Goal: Information Seeking & Learning: Understand process/instructions

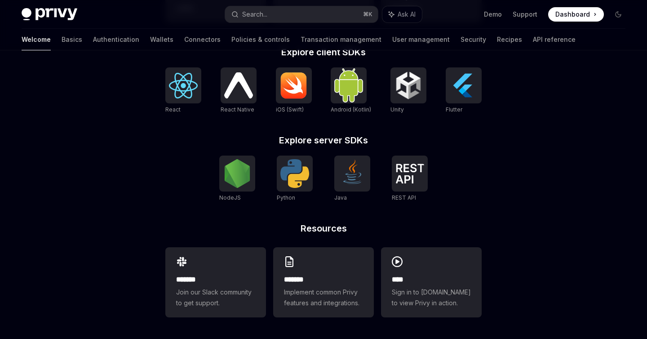
scroll to position [372, 0]
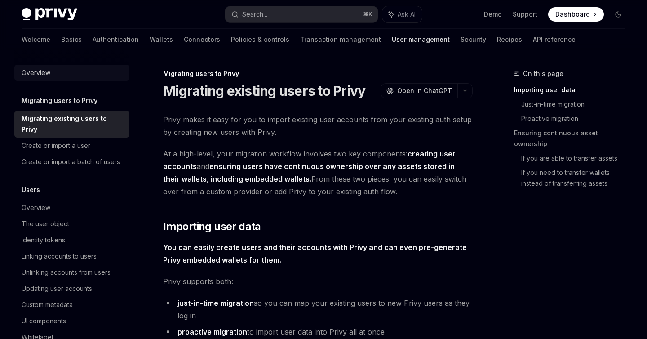
click at [38, 72] on div "Overview" at bounding box center [36, 72] width 29 height 11
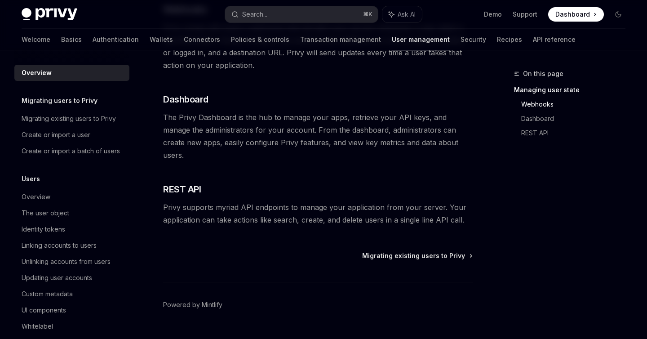
scroll to position [232, 0]
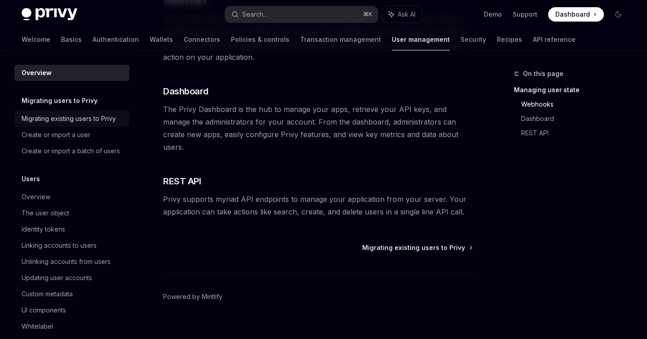
click at [80, 124] on div "Migrating existing users to Privy" at bounding box center [69, 118] width 94 height 11
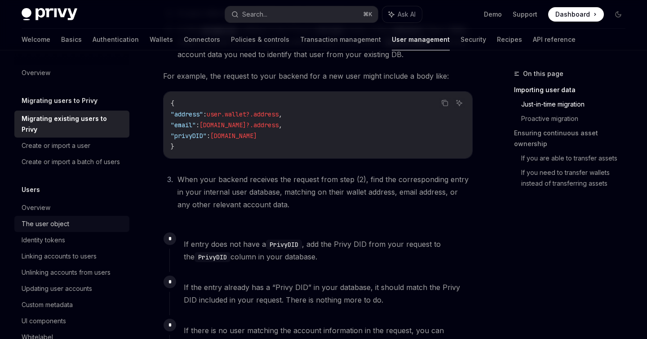
scroll to position [24, 0]
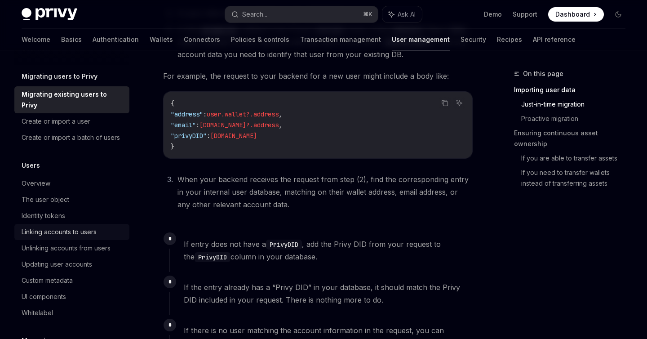
click at [66, 227] on div "Linking accounts to users" at bounding box center [59, 232] width 75 height 11
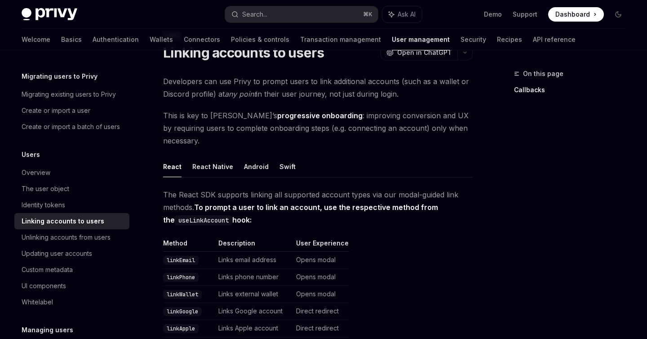
scroll to position [43, 0]
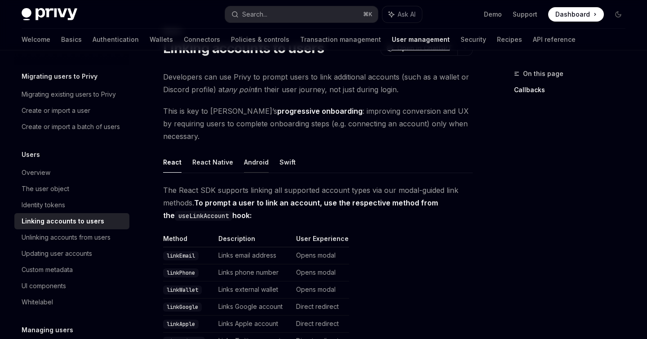
click at [254, 152] on button "Android" at bounding box center [256, 162] width 25 height 21
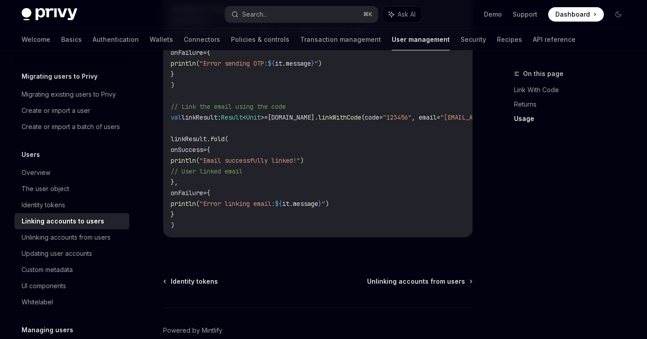
scroll to position [796, 0]
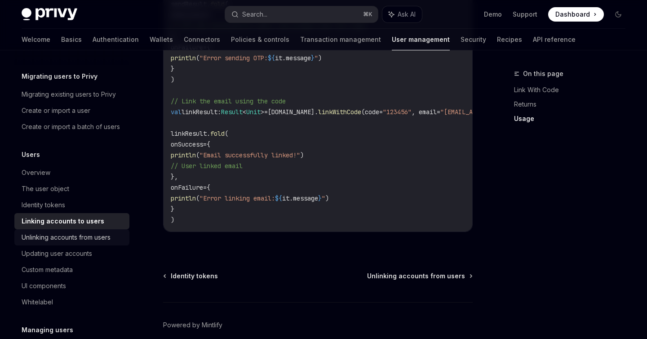
click at [109, 237] on div "Unlinking accounts from users" at bounding box center [66, 237] width 89 height 11
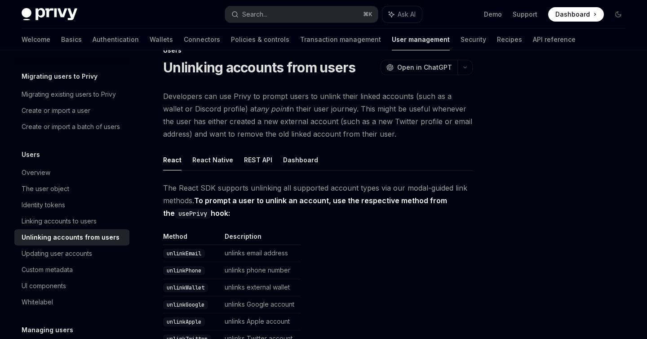
scroll to position [99, 0]
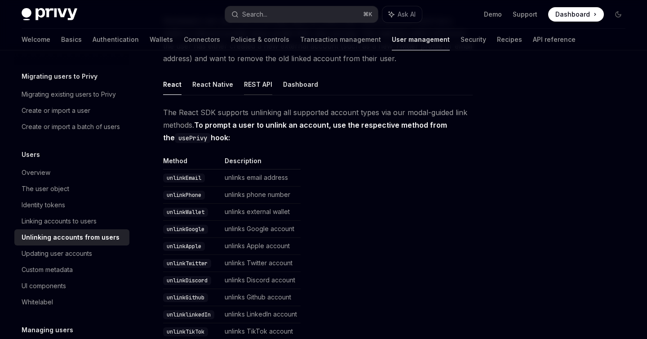
click at [259, 85] on button "REST API" at bounding box center [258, 84] width 28 height 21
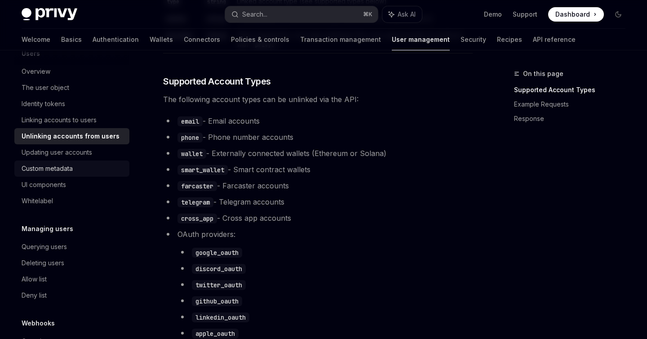
scroll to position [137, 0]
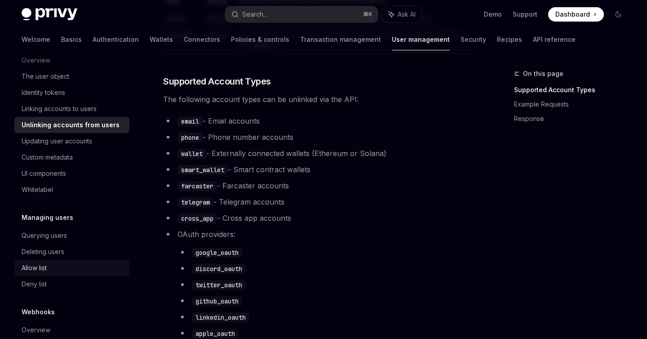
click at [58, 272] on div "Allow list" at bounding box center [73, 268] width 103 height 11
type textarea "*"
